Goal: Information Seeking & Learning: Check status

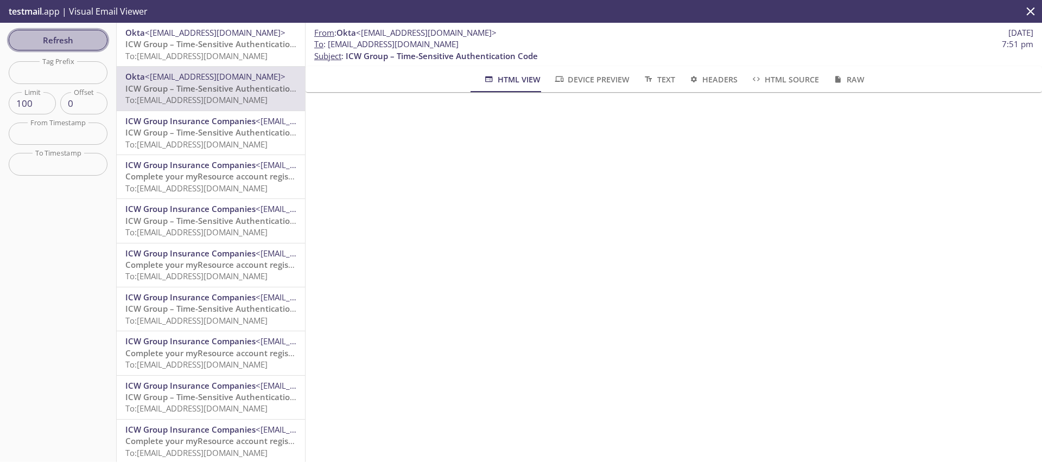
click at [60, 39] on span "Refresh" at bounding box center [57, 40] width 81 height 14
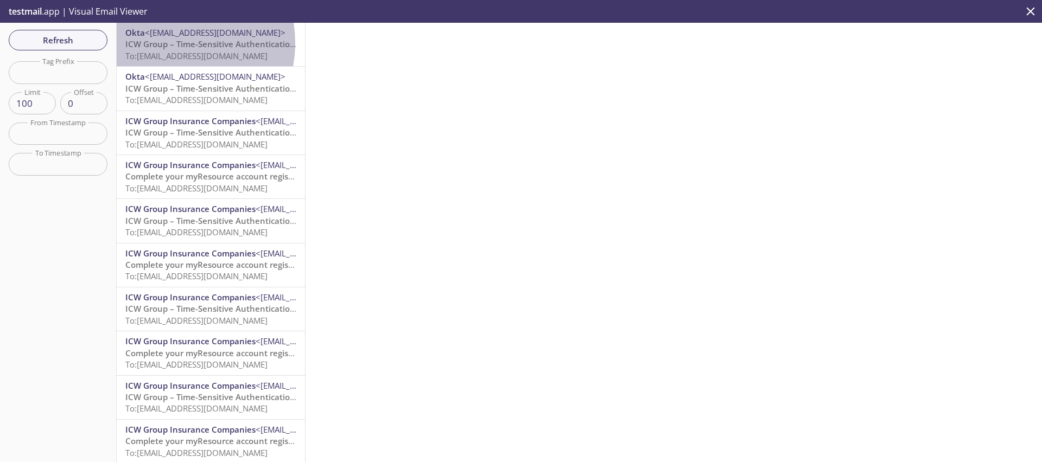
click at [168, 43] on span "ICW Group – Time-Sensitive Authentication Code" at bounding box center [221, 44] width 192 height 11
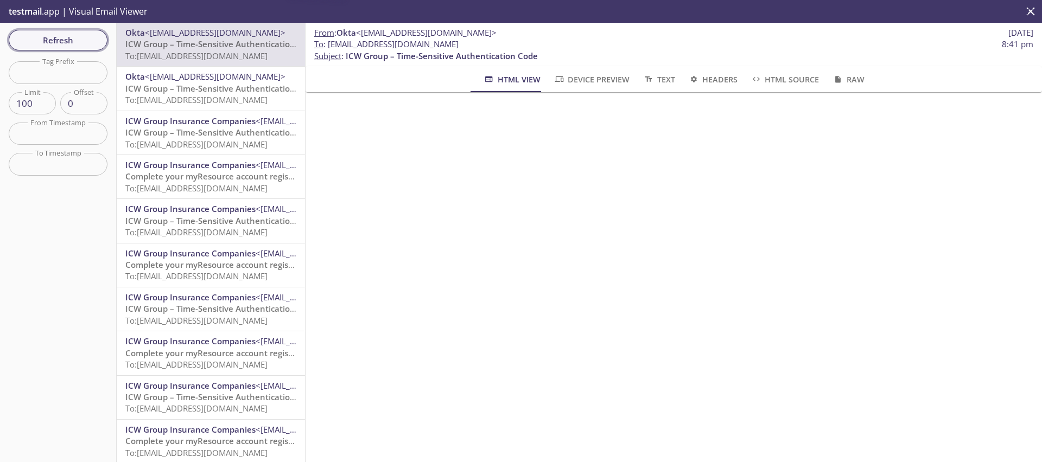
click at [82, 40] on span "Refresh" at bounding box center [57, 40] width 81 height 14
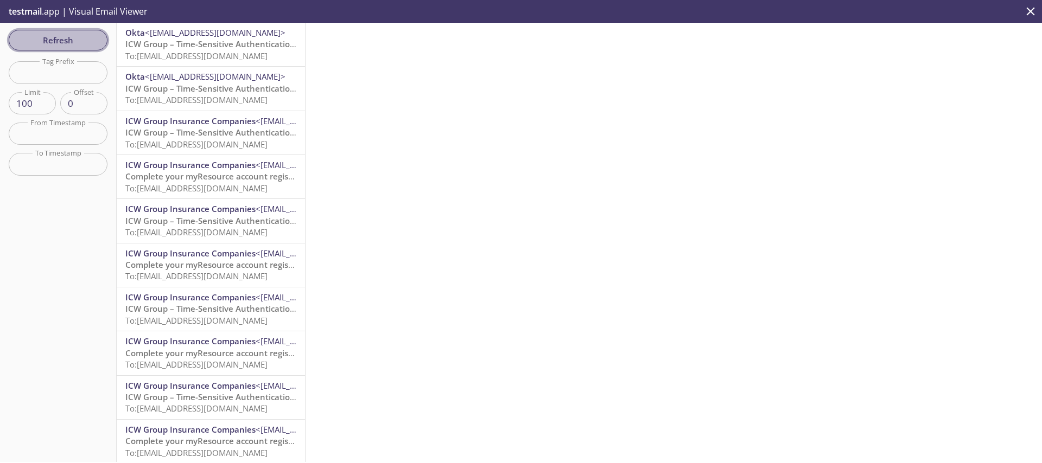
click at [78, 41] on span "Refresh" at bounding box center [57, 40] width 81 height 14
click at [96, 37] on span "Refresh" at bounding box center [57, 40] width 81 height 14
click at [90, 43] on span "Refresh" at bounding box center [57, 40] width 81 height 14
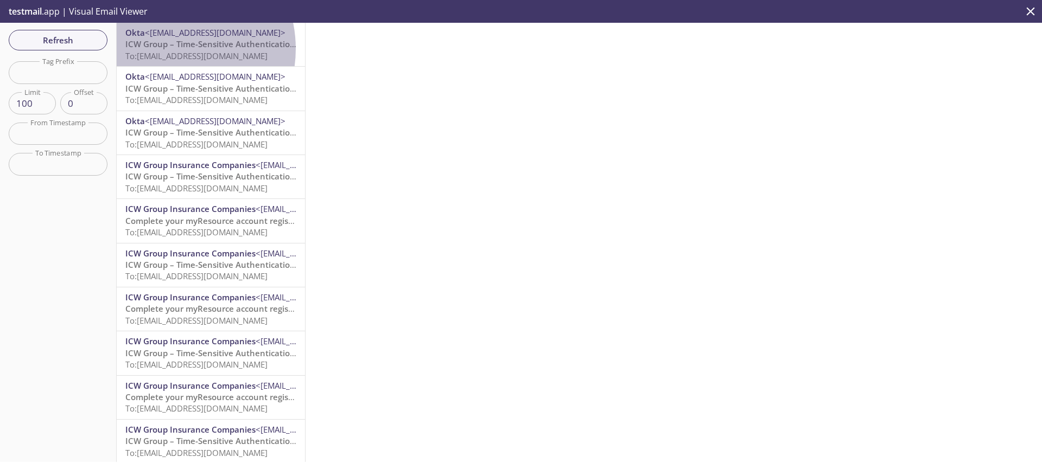
click at [167, 49] on span "ICW Group – Time-Sensitive Authentication Code" at bounding box center [221, 44] width 192 height 11
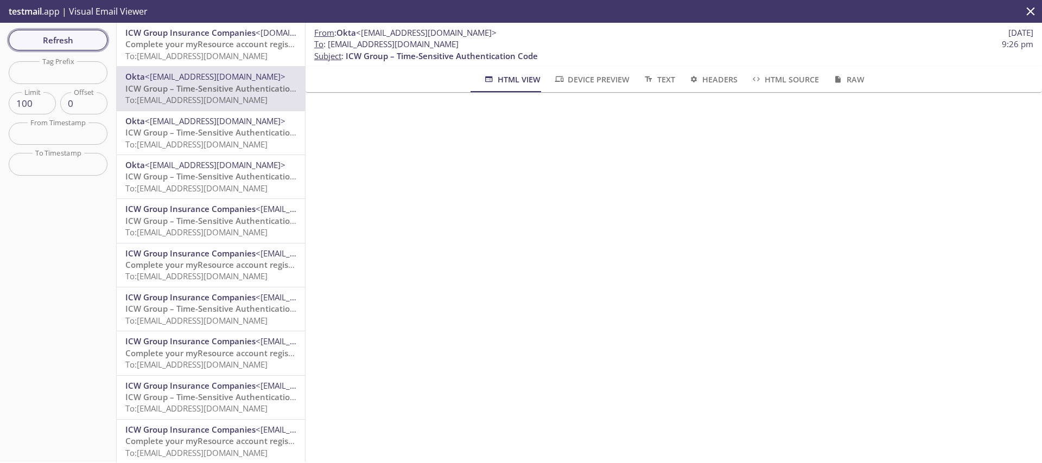
click at [54, 33] on span "Refresh" at bounding box center [57, 40] width 81 height 14
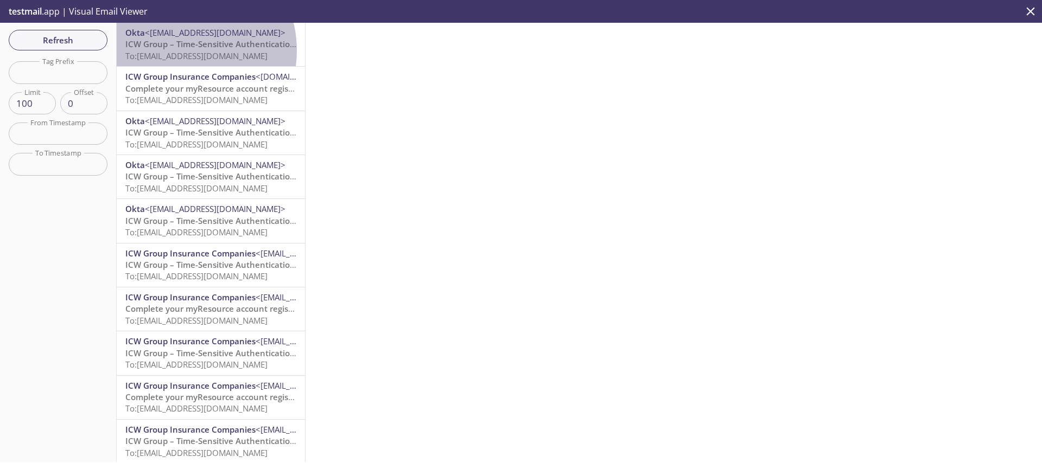
click at [183, 50] on span "To: [EMAIL_ADDRESS][DOMAIN_NAME]" at bounding box center [196, 55] width 142 height 11
